Goal: Transaction & Acquisition: Download file/media

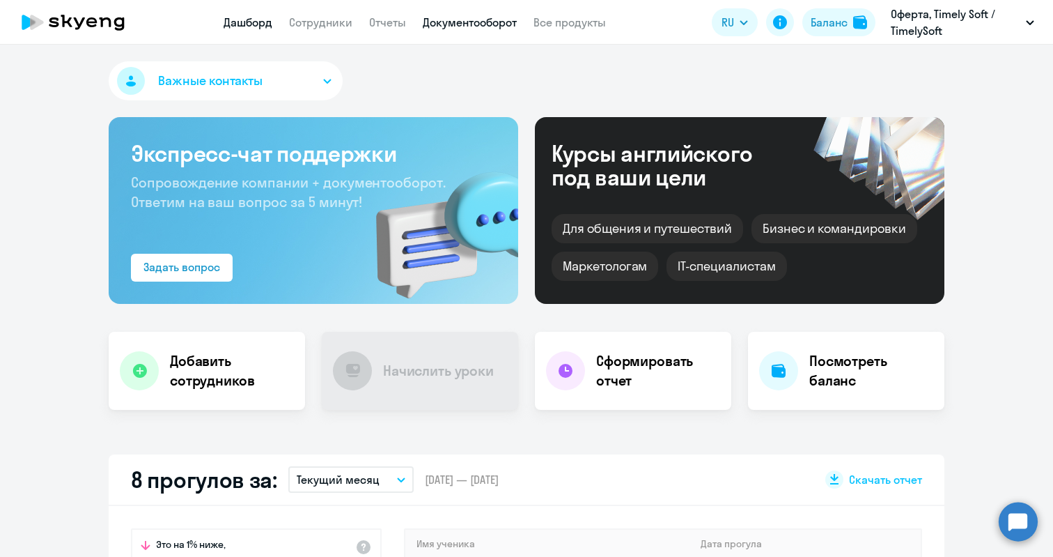
click at [467, 21] on link "Документооборот" at bounding box center [470, 22] width 94 height 14
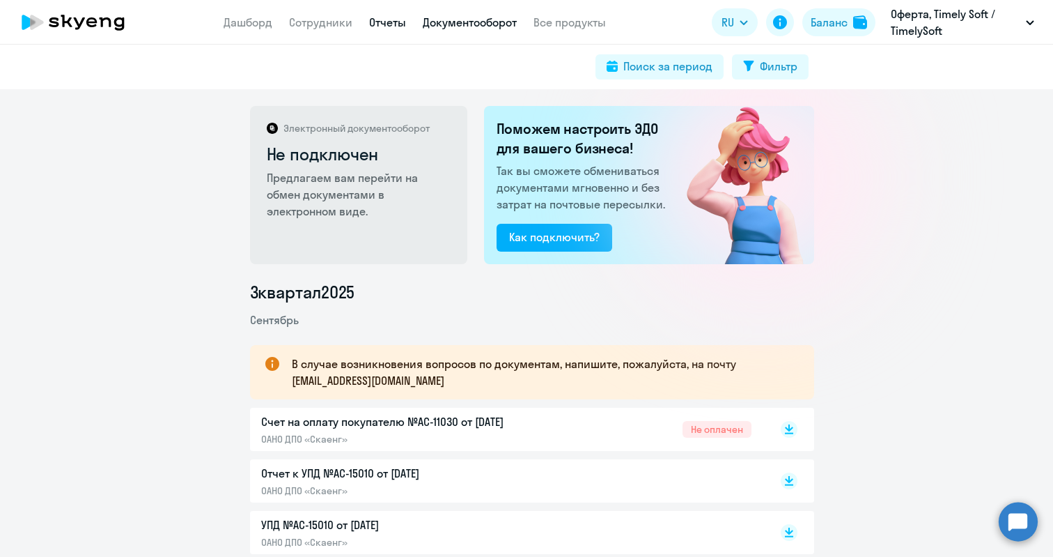
click at [376, 25] on link "Отчеты" at bounding box center [387, 22] width 37 height 14
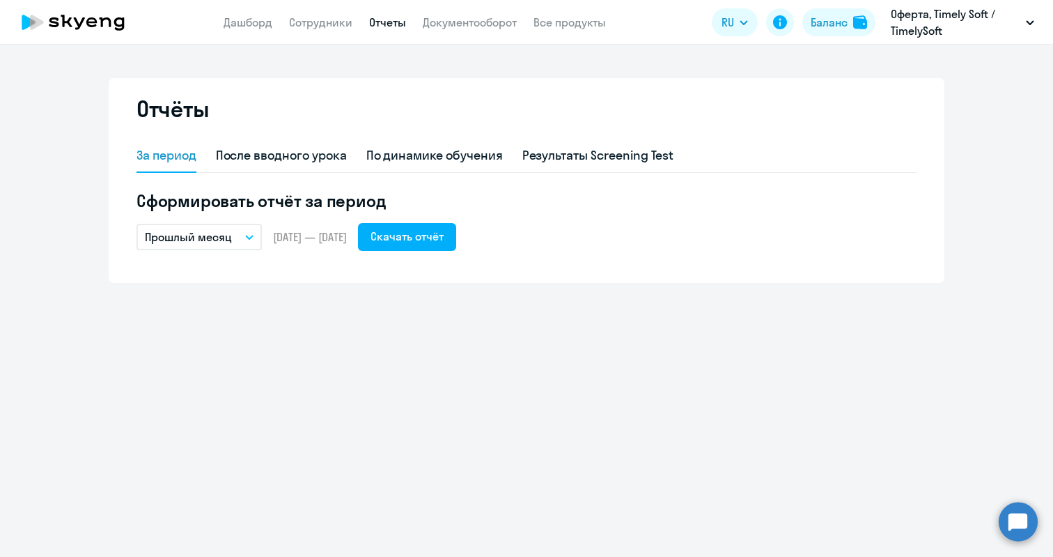
click at [247, 238] on icon "button" at bounding box center [249, 237] width 8 height 5
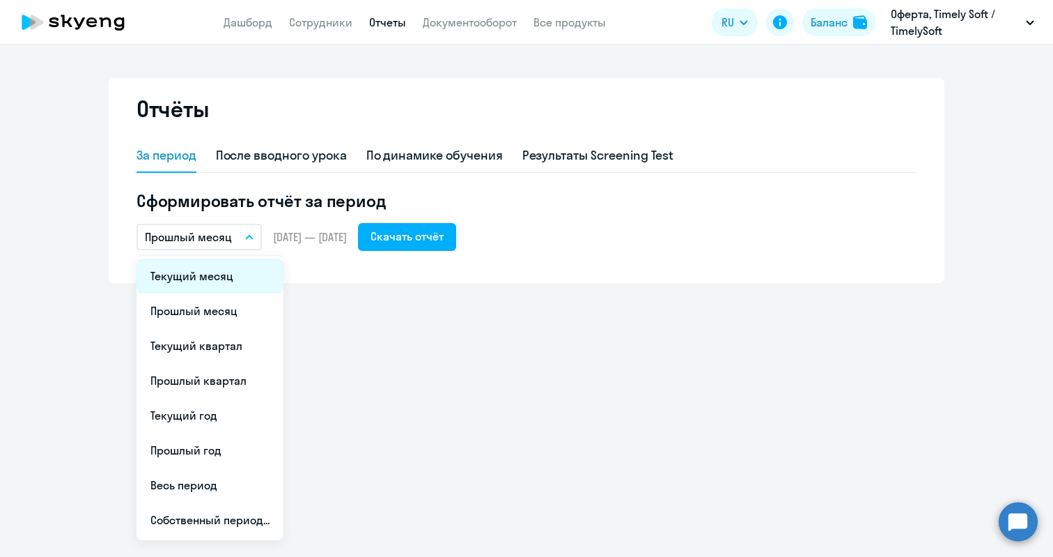
click at [224, 277] on li "Текущий месяц" at bounding box center [210, 275] width 147 height 35
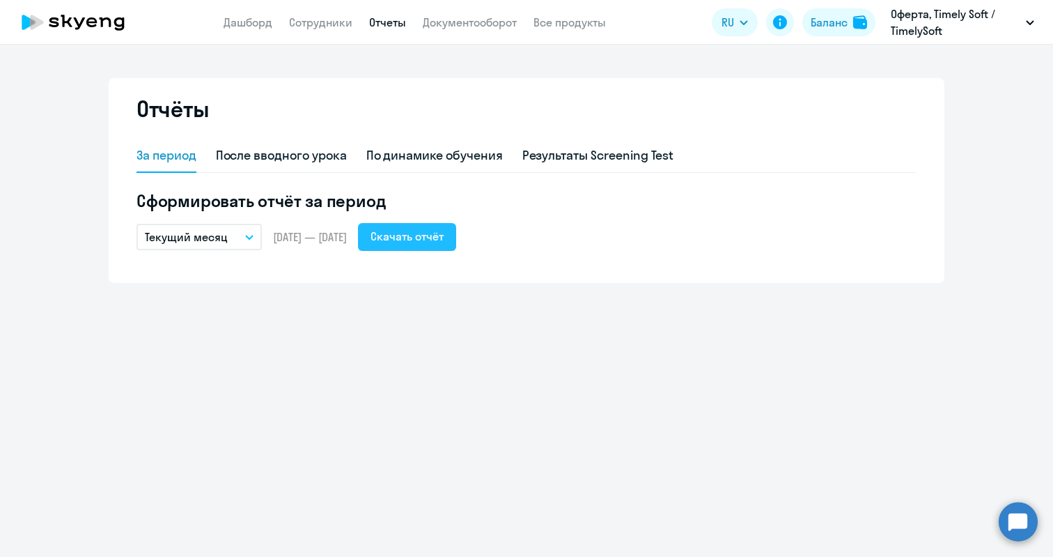
click at [443, 235] on div "Скачать отчёт" at bounding box center [407, 236] width 73 height 17
click at [464, 13] on app-header "Дашборд Сотрудники Отчеты Документооборот Все продукты Дашборд Сотрудники Отчет…" at bounding box center [526, 22] width 1053 height 45
click at [461, 25] on link "Документооборот" at bounding box center [470, 22] width 94 height 14
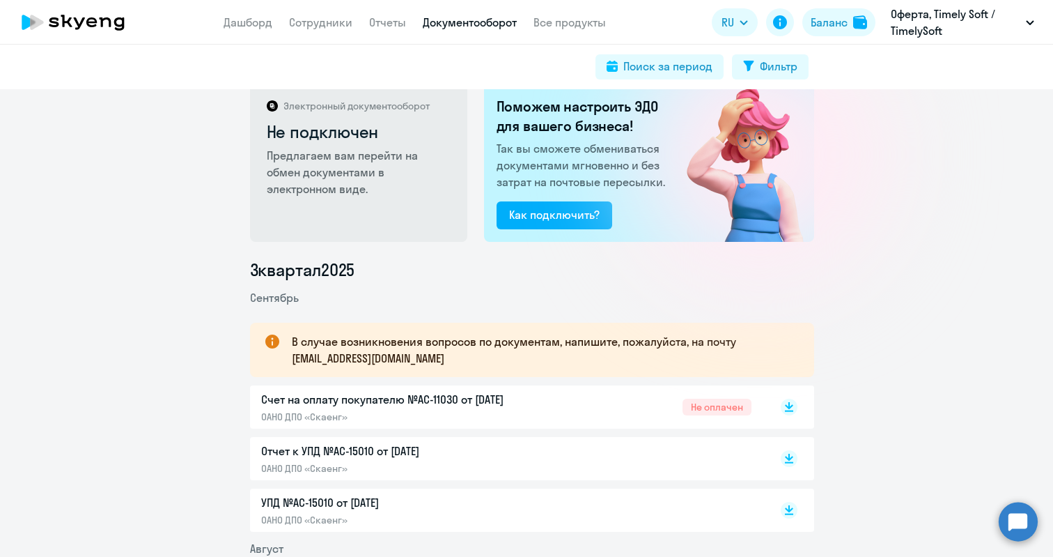
scroll to position [25, 0]
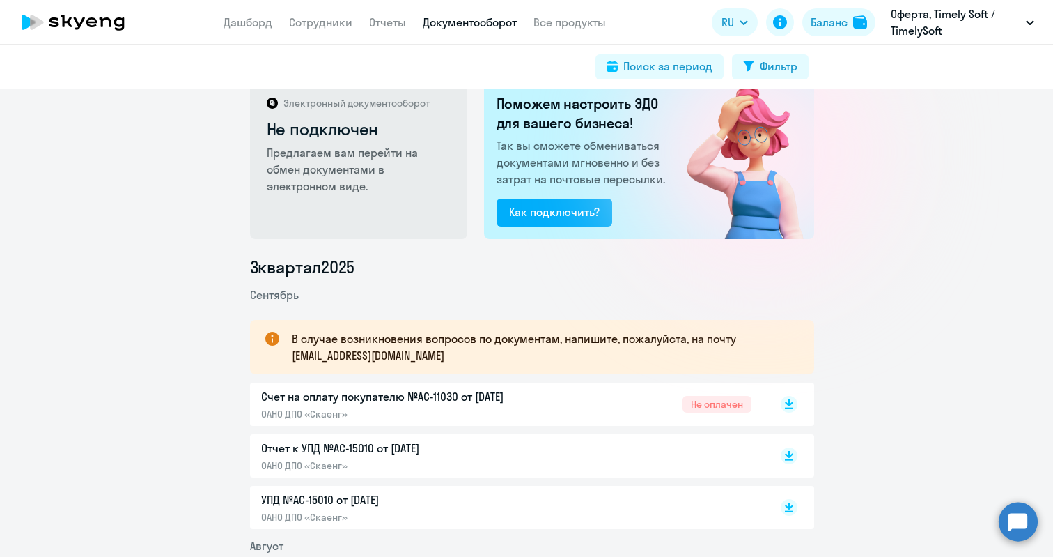
click at [379, 442] on p "Отчет к УПД №AC-15010 от [DATE]" at bounding box center [407, 448] width 293 height 17
click at [332, 495] on p "УПД №AC-15010 от [DATE]" at bounding box center [407, 499] width 293 height 17
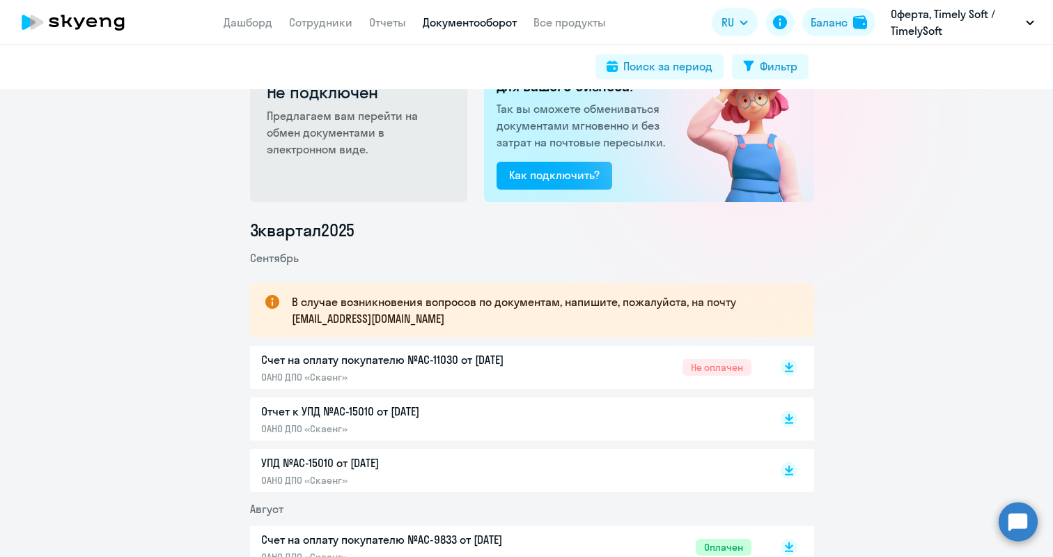
click at [373, 15] on app-menu-item-link "Отчеты" at bounding box center [387, 22] width 37 height 17
click at [376, 21] on link "Отчеты" at bounding box center [387, 22] width 37 height 14
